Goal: Task Accomplishment & Management: Use online tool/utility

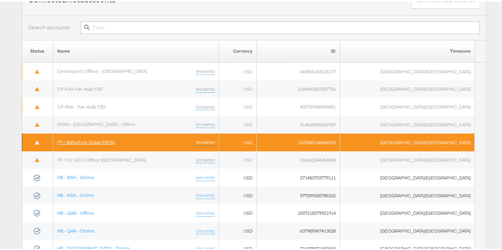
scroll to position [79, 0]
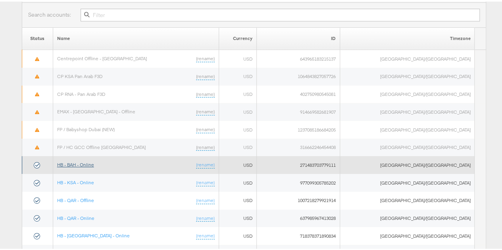
click at [80, 162] on link "HB - BAH - Online" at bounding box center [75, 163] width 37 height 6
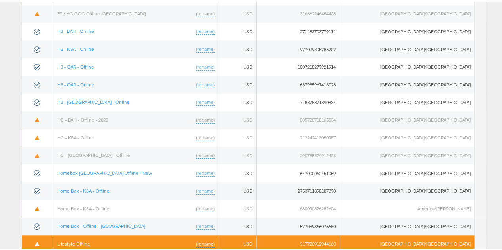
scroll to position [238, 0]
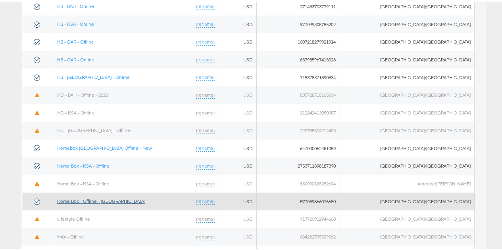
click at [90, 198] on link "Home Box - Offline - [GEOGRAPHIC_DATA]" at bounding box center [101, 200] width 88 height 6
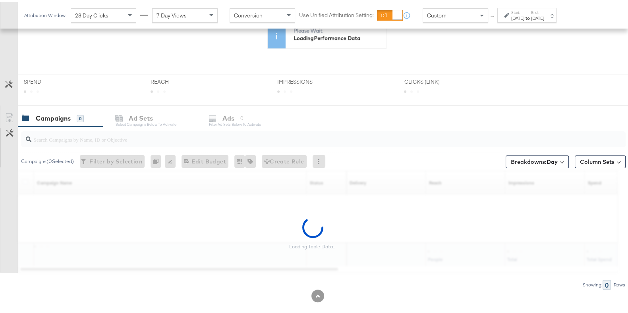
scroll to position [197, 0]
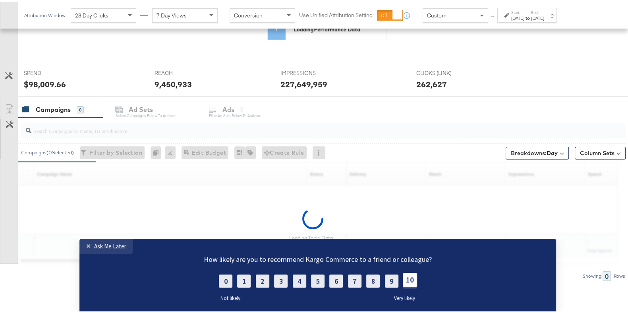
click at [404, 282] on label "10" at bounding box center [409, 280] width 14 height 14
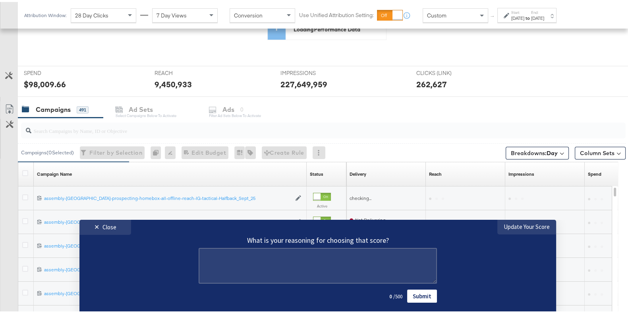
click at [422, 296] on link "Submit" at bounding box center [422, 295] width 30 height 13
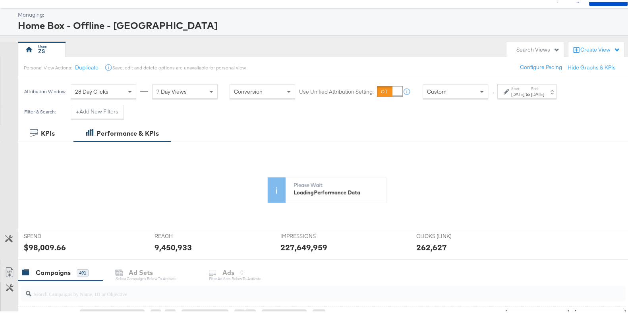
scroll to position [0, 0]
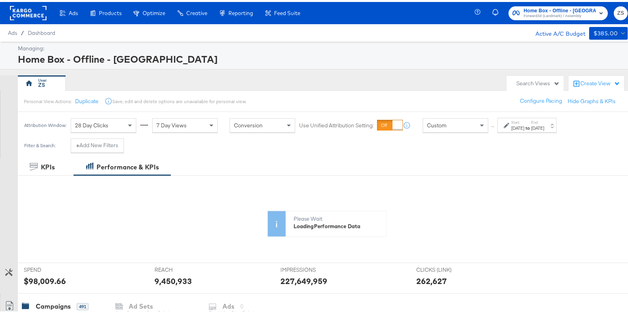
click at [503, 122] on icon at bounding box center [506, 124] width 6 height 6
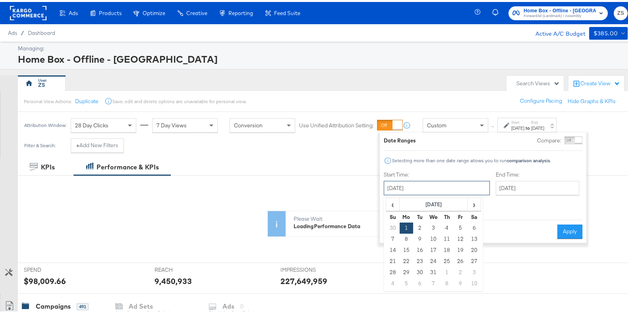
click at [436, 185] on input "July 1st 2024" at bounding box center [436, 186] width 106 height 14
click at [473, 201] on span "›" at bounding box center [474, 202] width 12 height 12
click at [470, 203] on span "›" at bounding box center [474, 202] width 12 height 12
click at [471, 203] on span "›" at bounding box center [474, 202] width 12 height 12
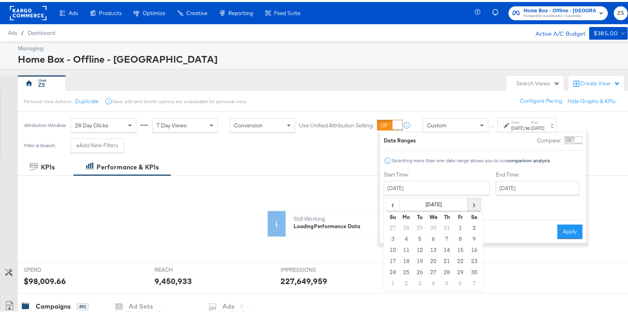
click at [472, 203] on span "›" at bounding box center [474, 202] width 12 height 12
click at [473, 203] on span "›" at bounding box center [474, 202] width 12 height 12
click at [474, 203] on span "›" at bounding box center [474, 202] width 12 height 12
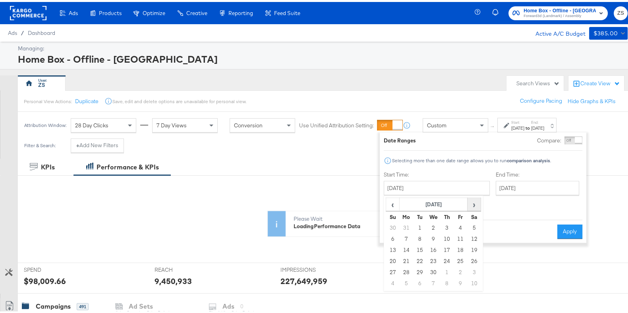
click at [474, 203] on span "›" at bounding box center [474, 202] width 12 height 12
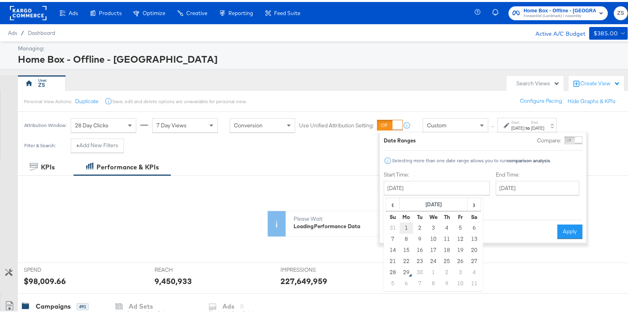
click at [401, 225] on td "1" at bounding box center [405, 226] width 13 height 11
type input "September 1st 2025"
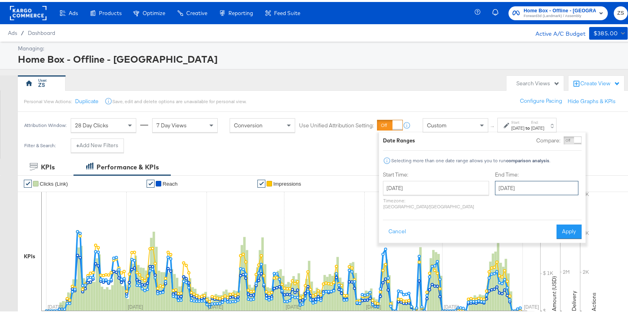
click at [530, 187] on input "September 1st 2025" at bounding box center [536, 186] width 83 height 14
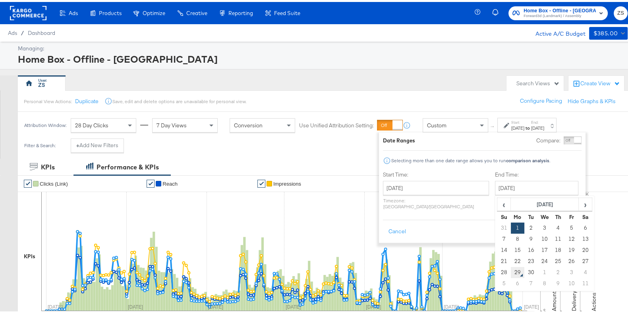
click at [510, 269] on td "29" at bounding box center [516, 270] width 13 height 11
type input "September 29th 2025"
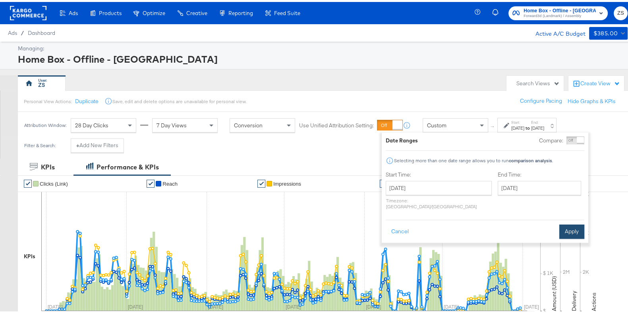
click at [572, 223] on button "Apply" at bounding box center [571, 230] width 25 height 14
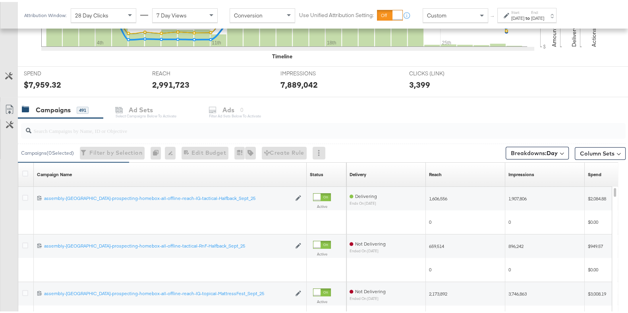
scroll to position [383, 0]
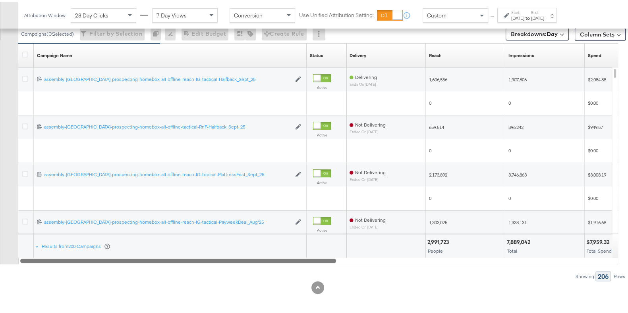
drag, startPoint x: 228, startPoint y: 259, endPoint x: 418, endPoint y: 259, distance: 189.7
click at [418, 259] on div "Campaigns ( 0 Selected) Filter by Selection Filter 0 campaigns 0 Rename 0 campa…" at bounding box center [312, 138] width 625 height 282
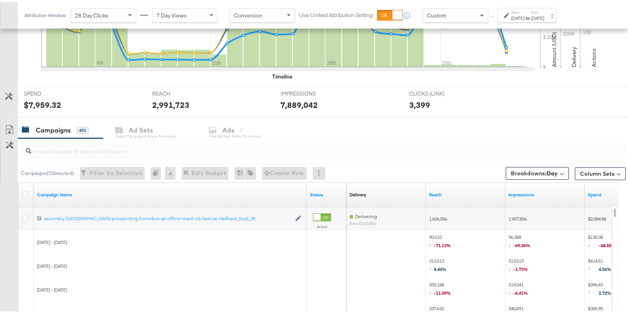
scroll to position [284, 0]
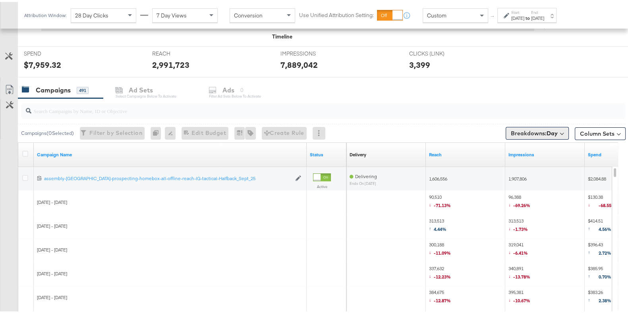
click at [528, 129] on span "Breakdowns: Day" at bounding box center [533, 131] width 47 height 8
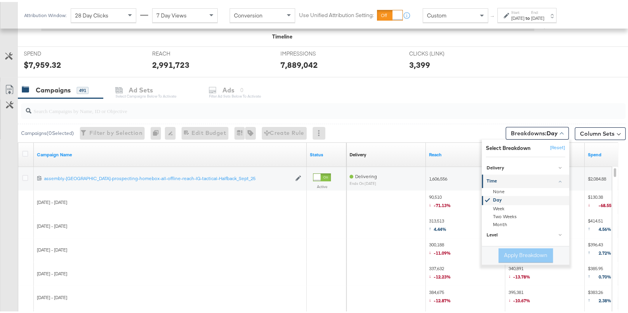
drag, startPoint x: 493, startPoint y: 189, endPoint x: 500, endPoint y: 194, distance: 8.2
click at [493, 189] on div "None" at bounding box center [526, 190] width 86 height 8
click at [516, 254] on button "Apply Breakdown" at bounding box center [525, 253] width 54 height 14
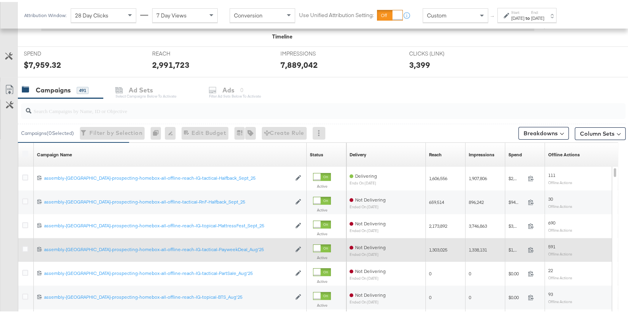
scroll to position [383, 0]
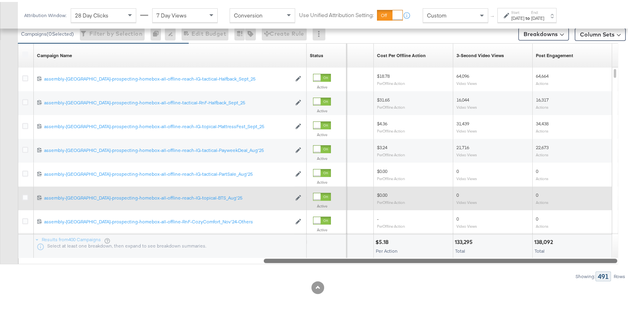
drag, startPoint x: 226, startPoint y: 256, endPoint x: 485, endPoint y: 194, distance: 266.6
click at [502, 273] on div "Campaigns ( 0 Selected) Filter by Selection Filter 0 campaigns 0 Rename 0 campa…" at bounding box center [312, 138] width 625 height 282
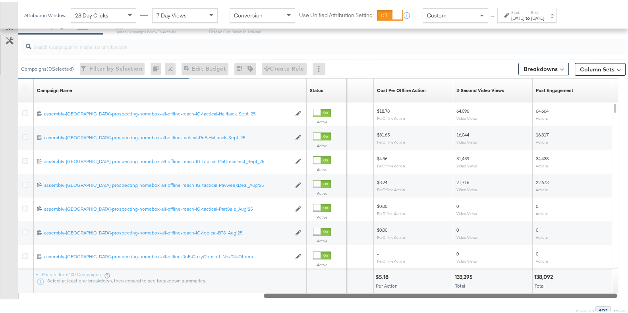
scroll to position [334, 0]
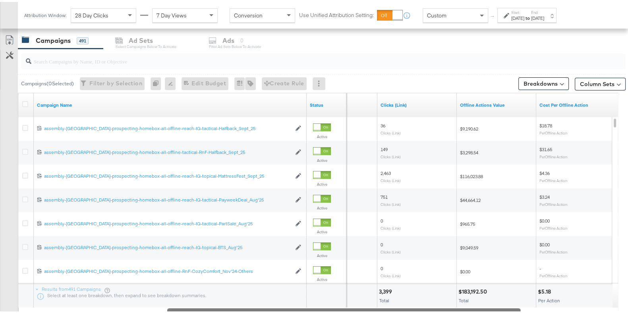
drag, startPoint x: 438, startPoint y: 309, endPoint x: 341, endPoint y: 308, distance: 96.5
click at [341, 308] on div at bounding box center [343, 308] width 353 height 7
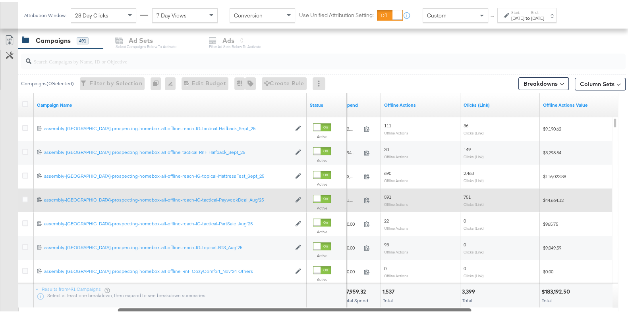
drag, startPoint x: 421, startPoint y: 308, endPoint x: 398, endPoint y: 195, distance: 115.1
click at [372, 311] on div "Campaigns ( 0 Selected) Filter by Selection Filter 0 campaigns 0 Rename 0 campa…" at bounding box center [312, 188] width 625 height 282
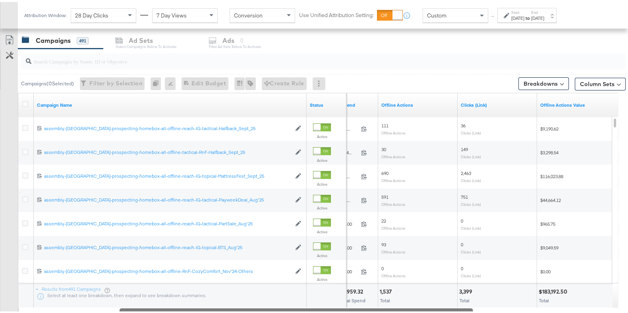
click at [392, 13] on div at bounding box center [397, 13] width 10 height 10
